Goal: Information Seeking & Learning: Learn about a topic

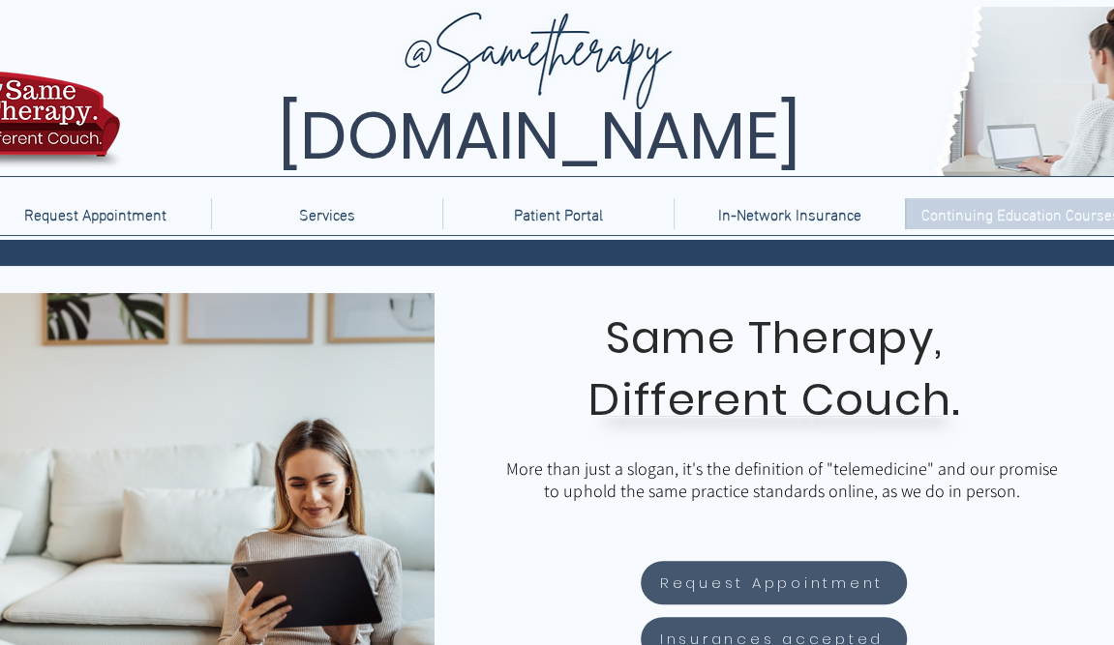
click at [1033, 206] on p "Continuing Education Courses" at bounding box center [1021, 213] width 218 height 31
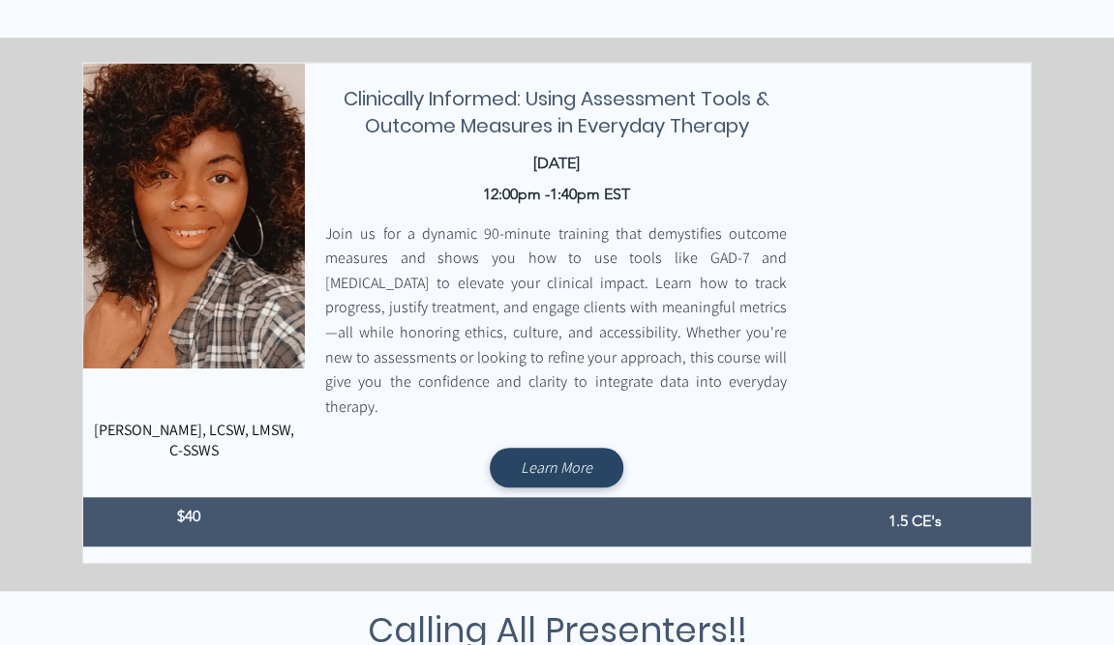
scroll to position [581, 0]
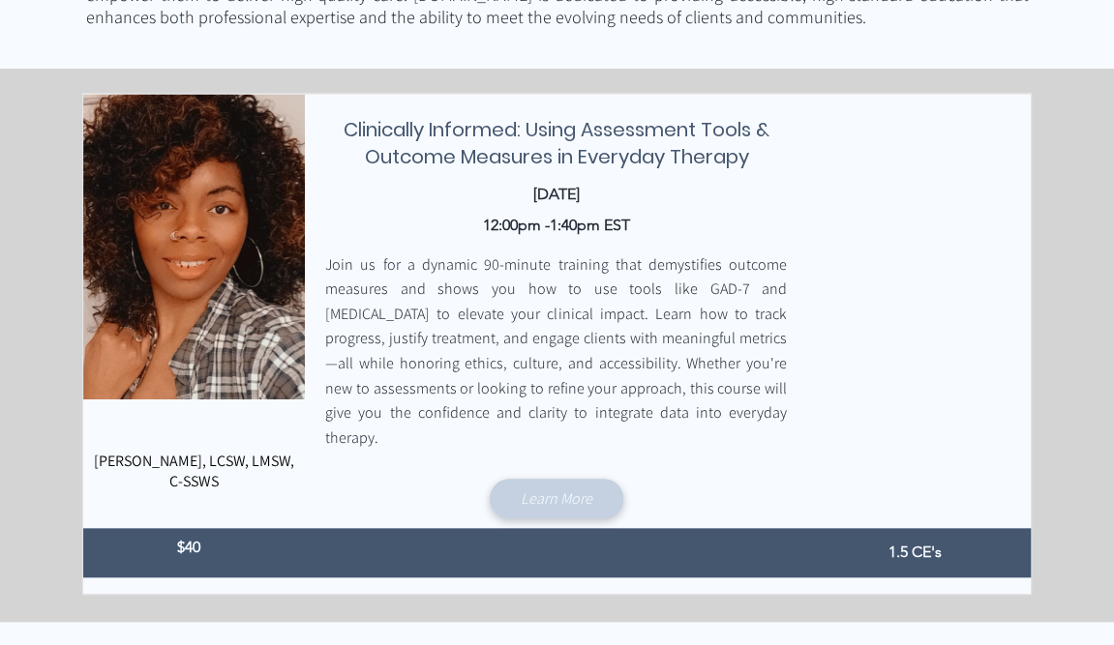
click at [540, 491] on span "Learn More" at bounding box center [557, 499] width 72 height 20
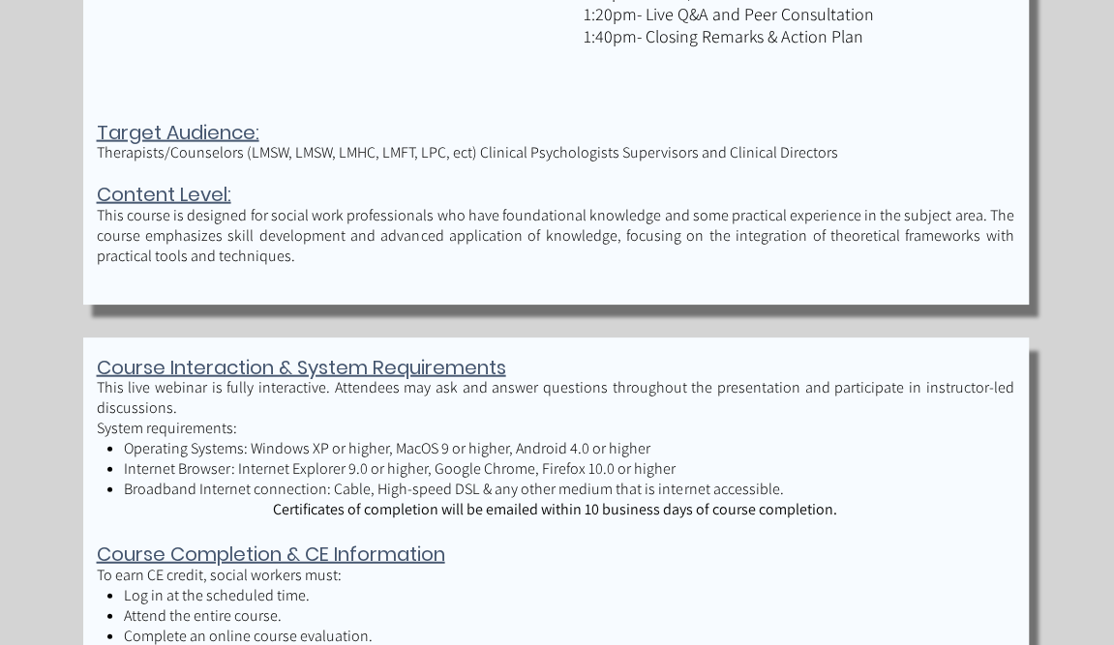
scroll to position [1935, 0]
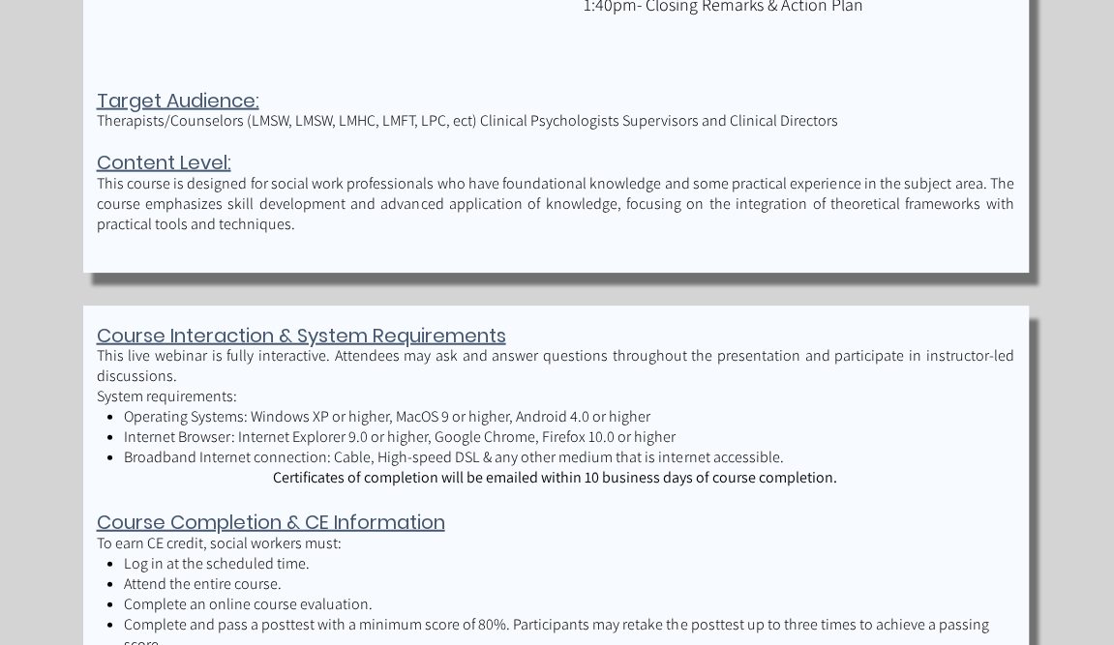
click at [187, 228] on p "This course is designed for social work professionals who have foundational kno…" at bounding box center [555, 203] width 917 height 61
click at [187, 227] on p "This course is designed for social work professionals who have foundational kno…" at bounding box center [555, 203] width 917 height 61
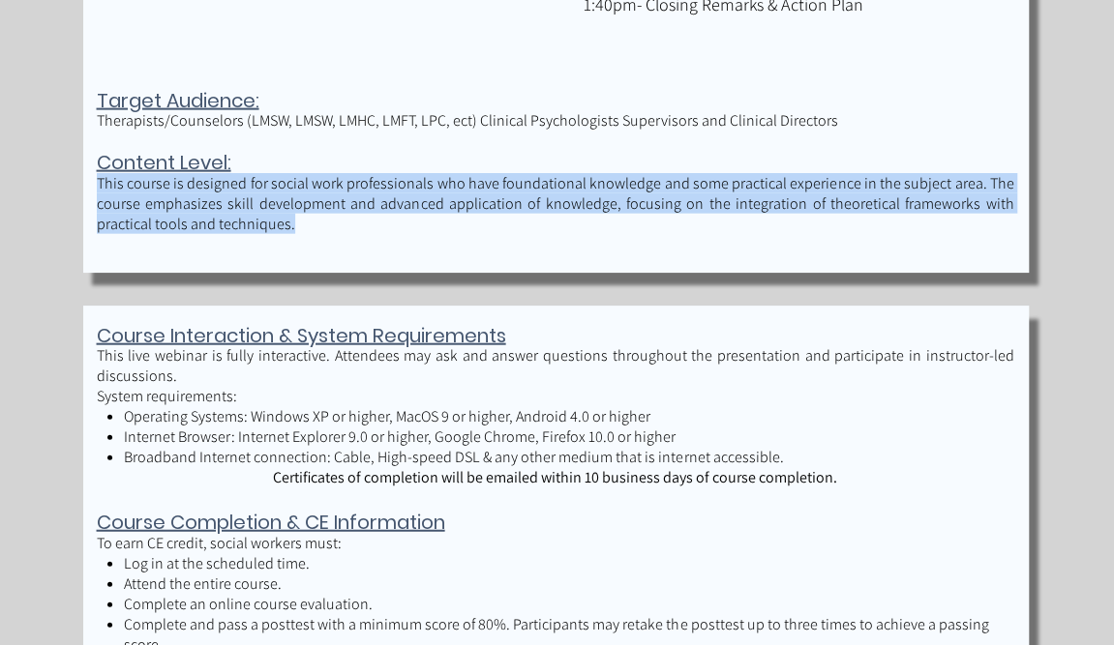
click at [187, 227] on p "This course is designed for social work professionals who have foundational kno…" at bounding box center [555, 203] width 917 height 61
copy p "This course is designed for social work professionals who have foundational kno…"
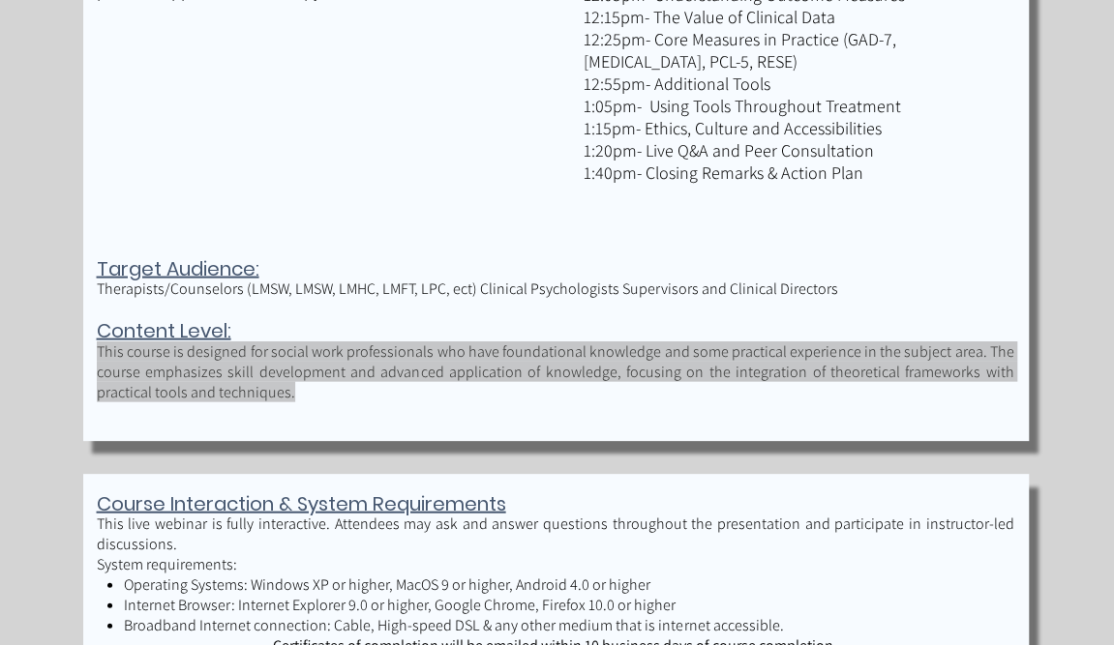
scroll to position [1742, 0]
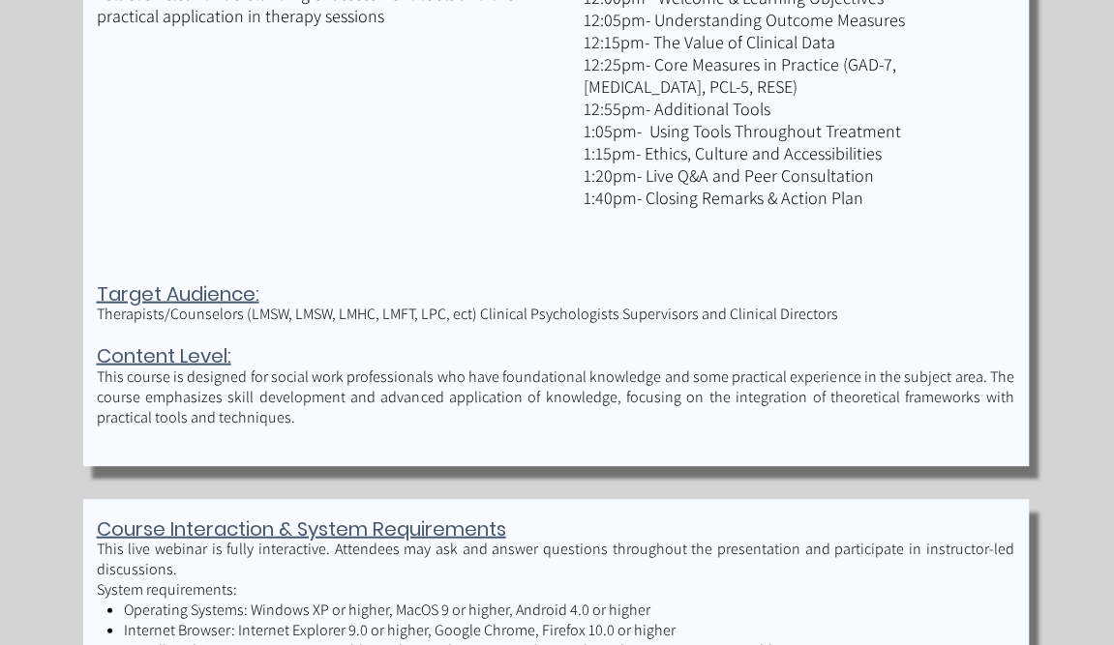
click at [416, 312] on span "Therapists/Counselors (LMSW, LMSW, LMHC, LMFT, LPC, ect) Clinical Psychologists…" at bounding box center [467, 314] width 741 height 20
click at [416, 311] on span "Therapists/Counselors (LMSW, LMSW, LMHC, LMFT, LPC, ect) Clinical Psychologists…" at bounding box center [467, 314] width 741 height 20
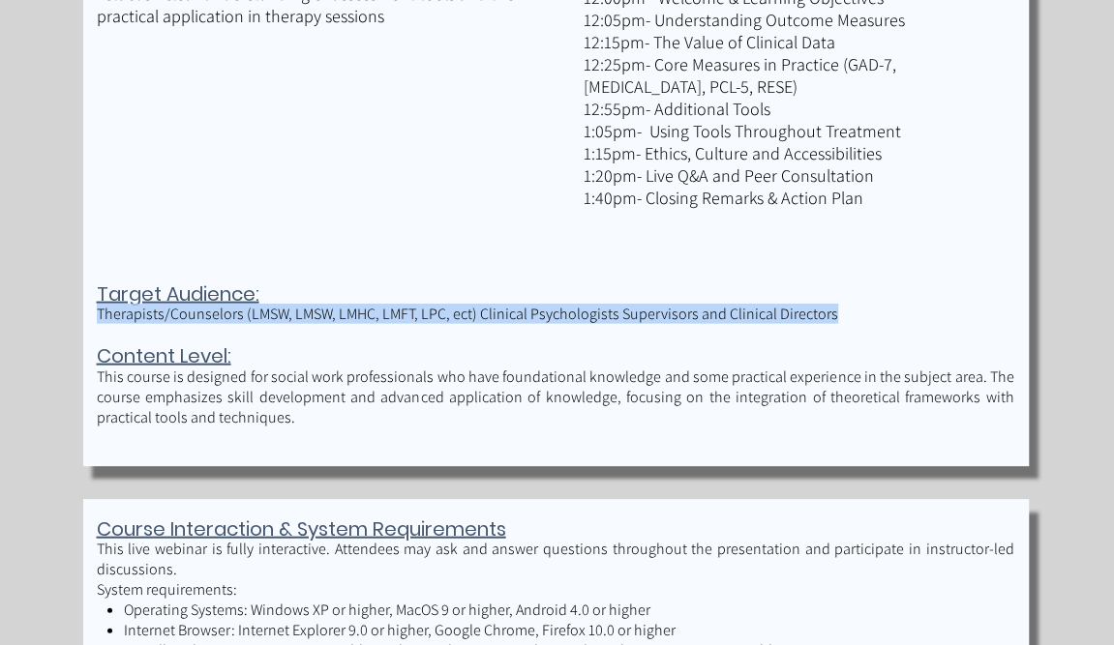
click at [416, 311] on span "Therapists/Counselors (LMSW, LMSW, LMHC, LMFT, LPC, ect) Clinical Psychologists…" at bounding box center [467, 314] width 741 height 20
copy span "Therapists/Counselors (LMSW, LMSW, LMHC, LMFT, LPC, ect) Clinical Psychologists…"
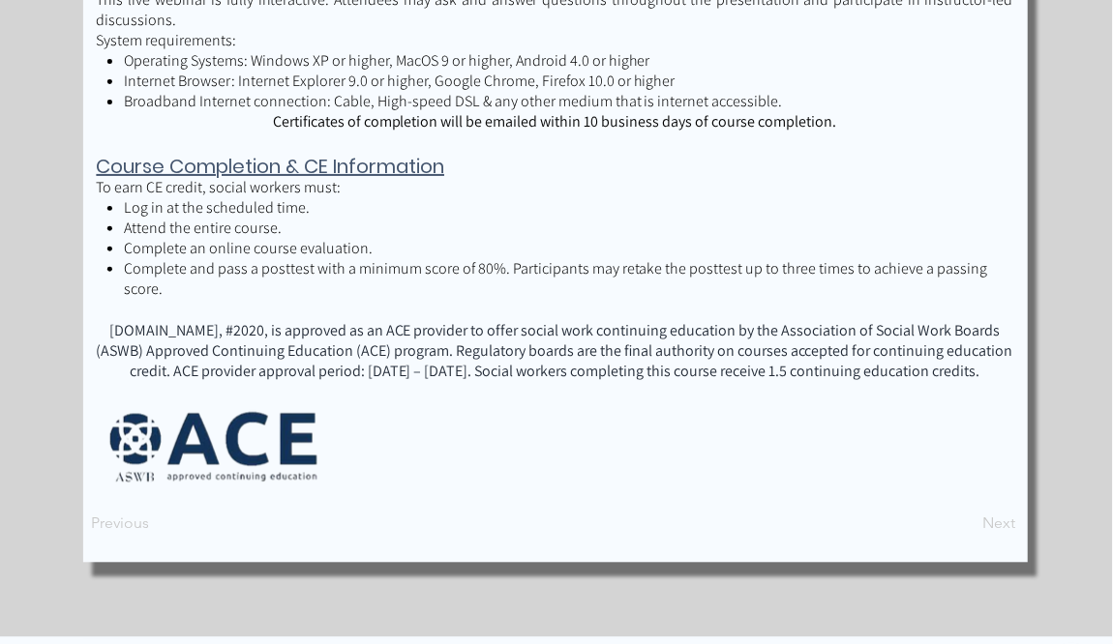
scroll to position [2322, 0]
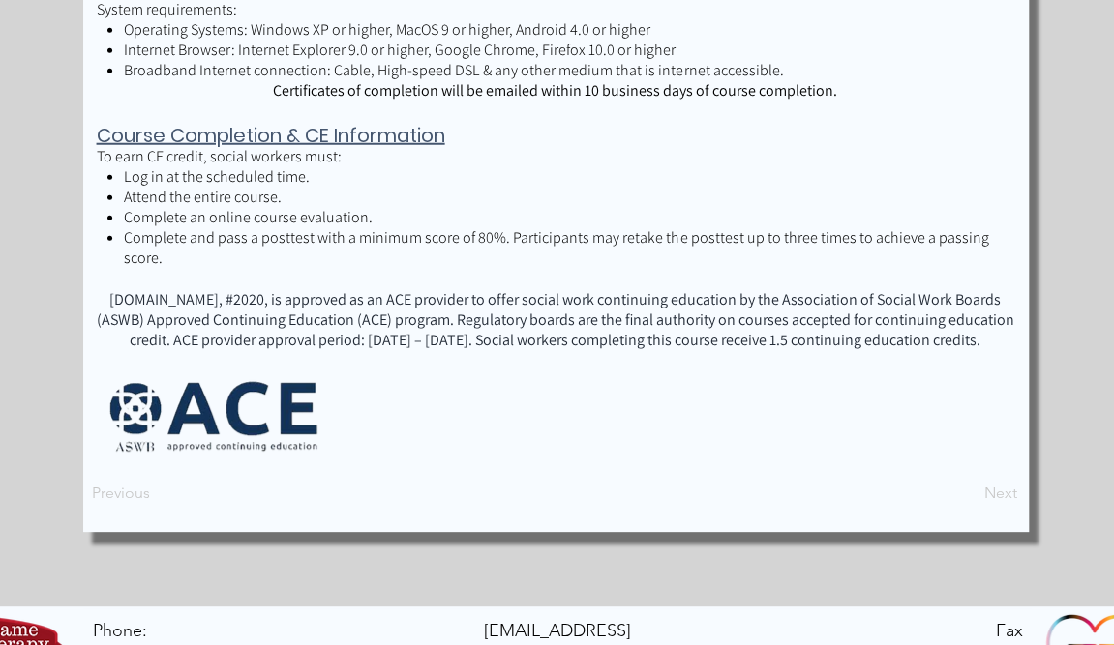
drag, startPoint x: 561, startPoint y: 605, endPoint x: 669, endPoint y: 373, distance: 255.9
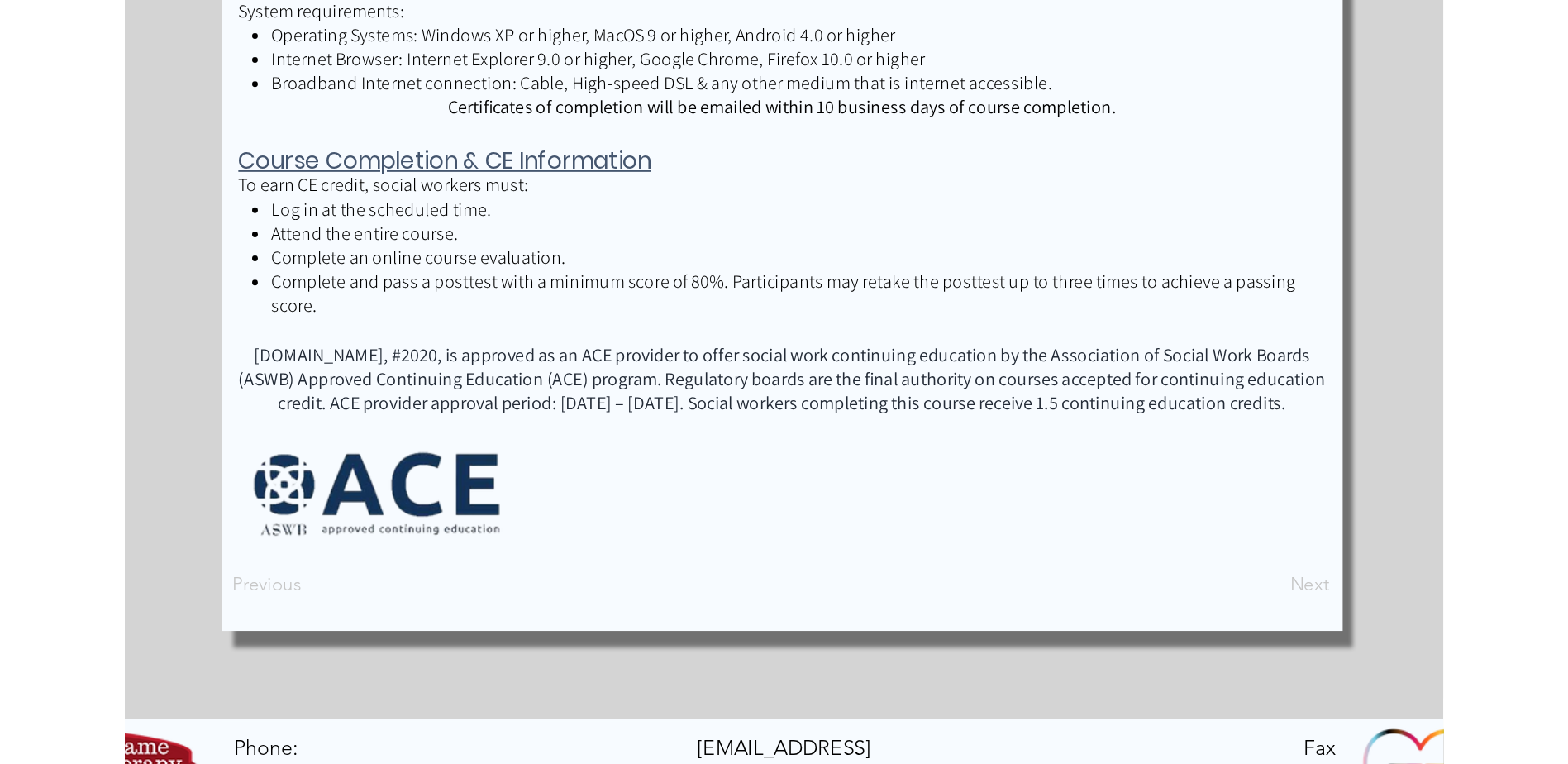
scroll to position [1831, 0]
